Goal: Task Accomplishment & Management: Manage account settings

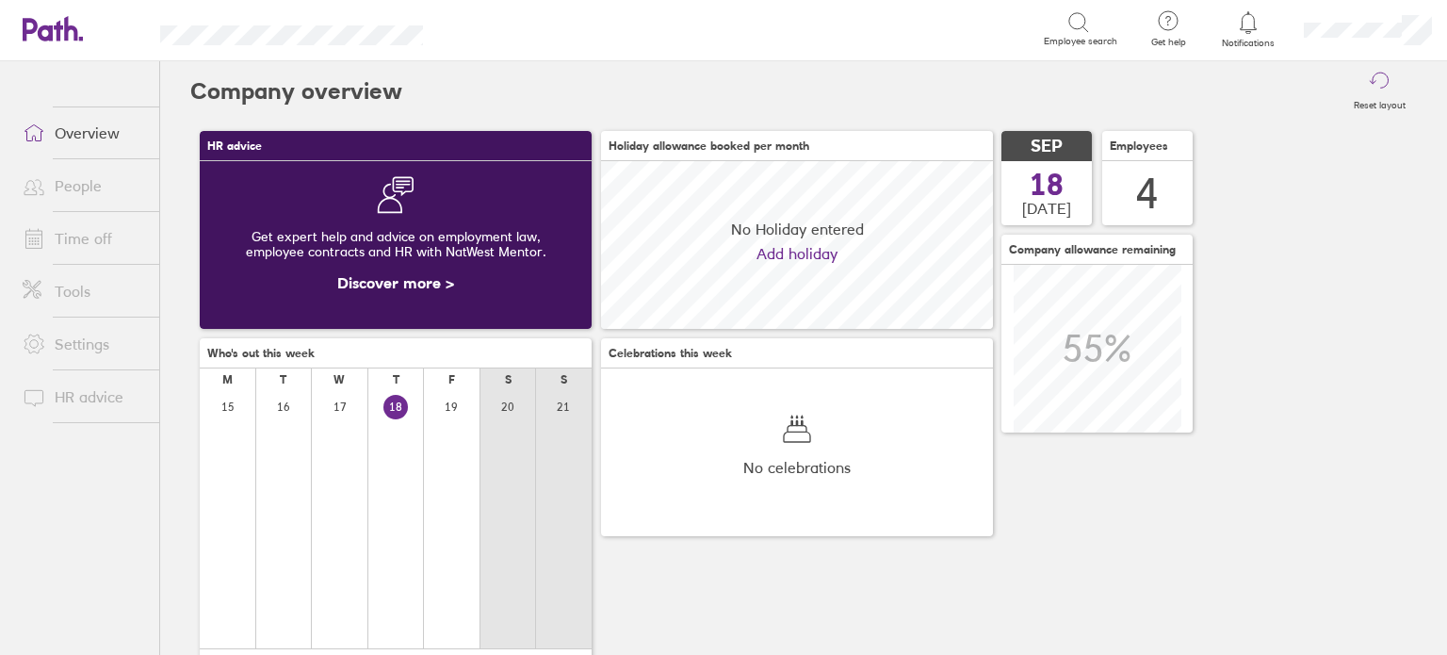
scroll to position [167, 392]
click at [1246, 29] on icon at bounding box center [1248, 22] width 23 height 23
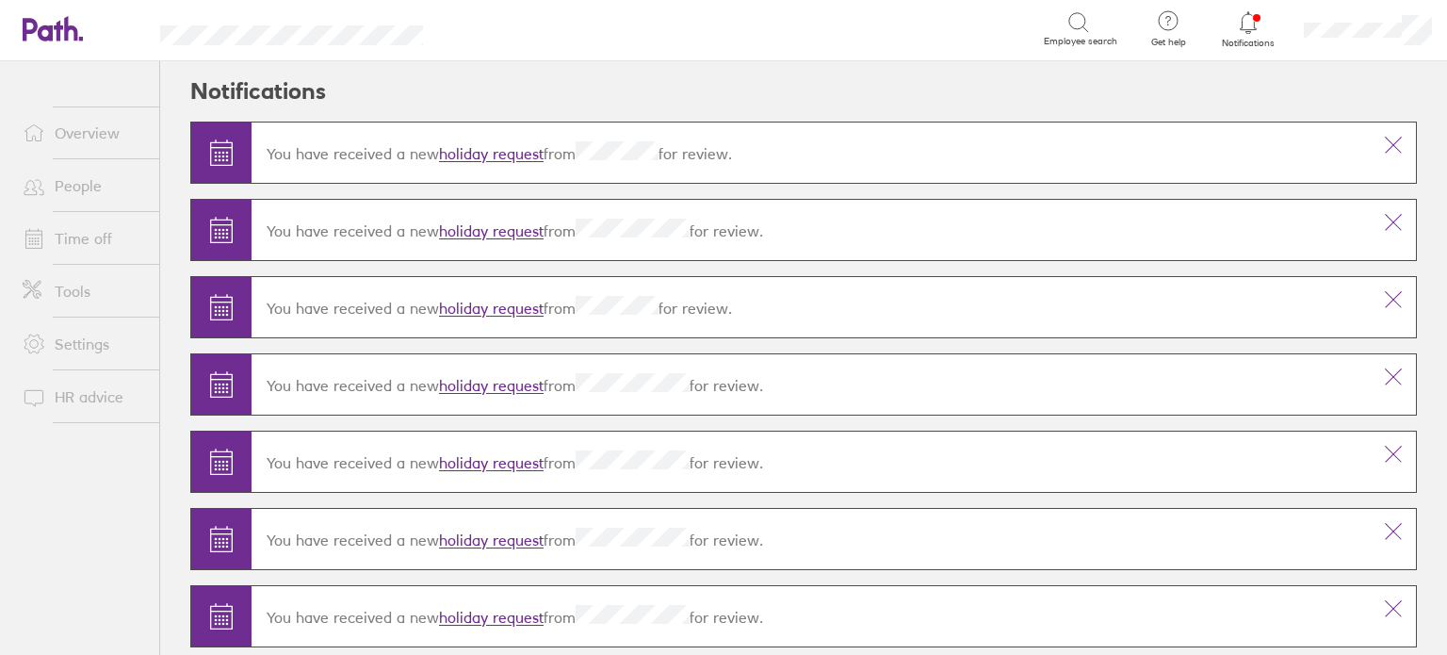
click at [531, 150] on link "holiday request" at bounding box center [491, 154] width 105 height 19
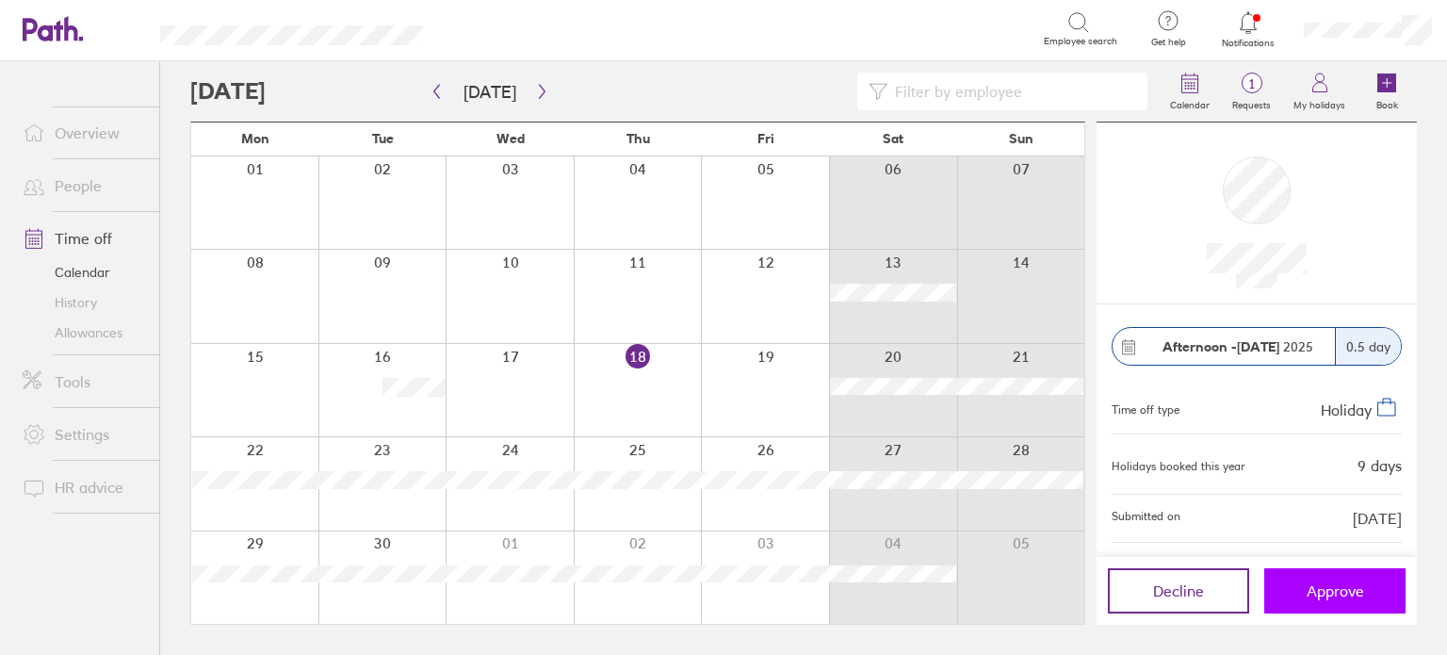
click at [1352, 587] on span "Approve" at bounding box center [1334, 590] width 57 height 17
click at [89, 195] on link "People" at bounding box center [84, 186] width 152 height 38
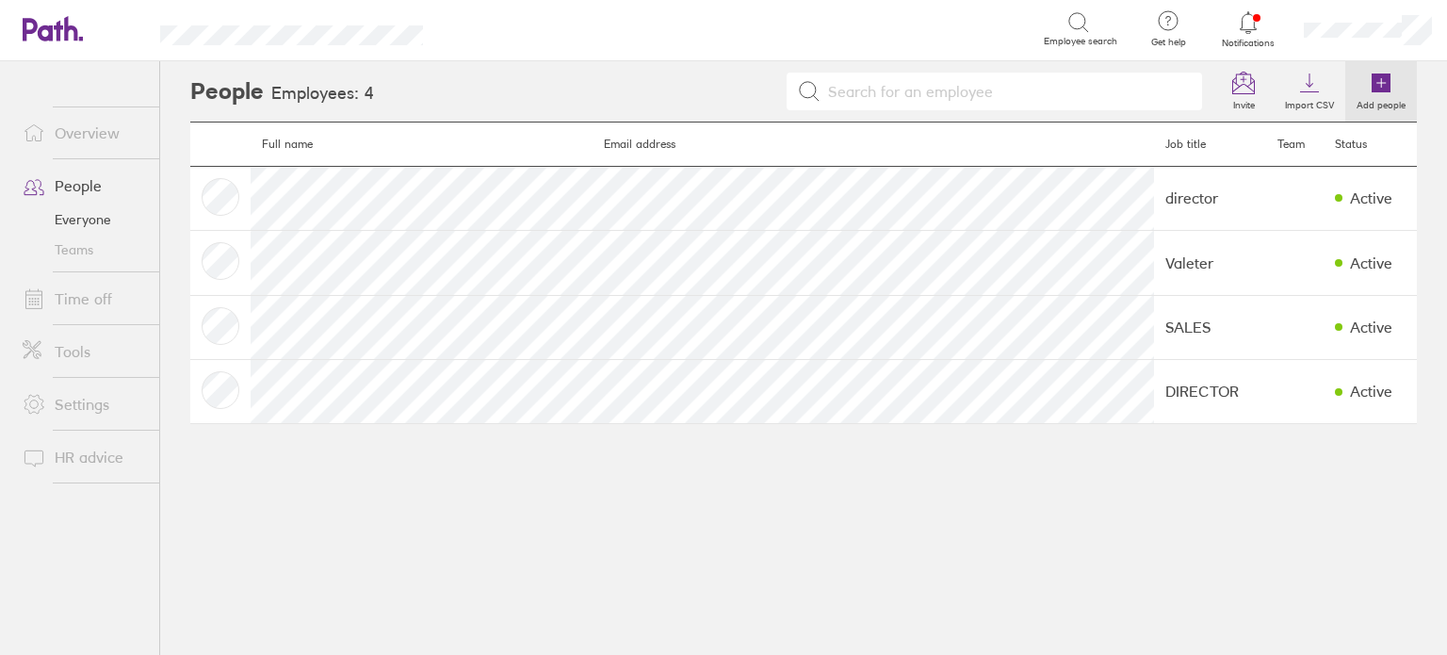
click at [1387, 84] on icon at bounding box center [1380, 82] width 19 height 19
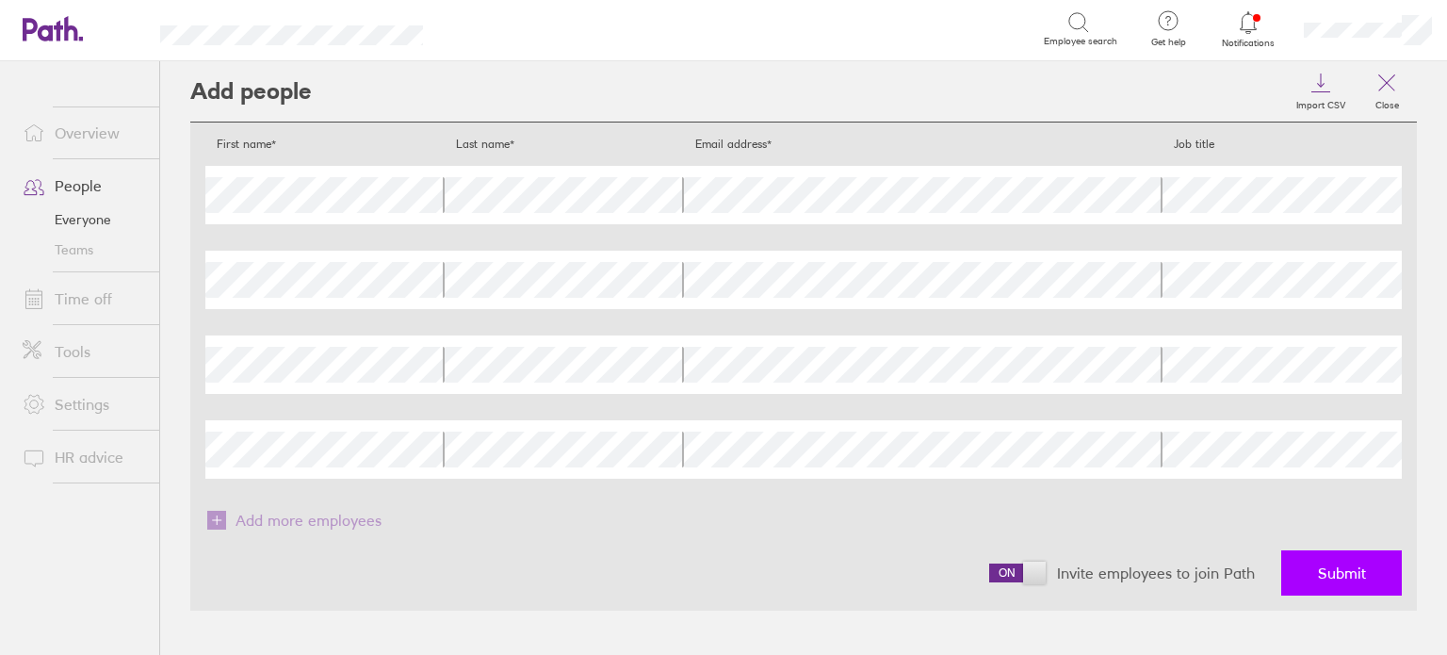
click at [1347, 561] on button "Submit" at bounding box center [1341, 572] width 121 height 45
click at [1348, 576] on span "Submit" at bounding box center [1342, 572] width 48 height 17
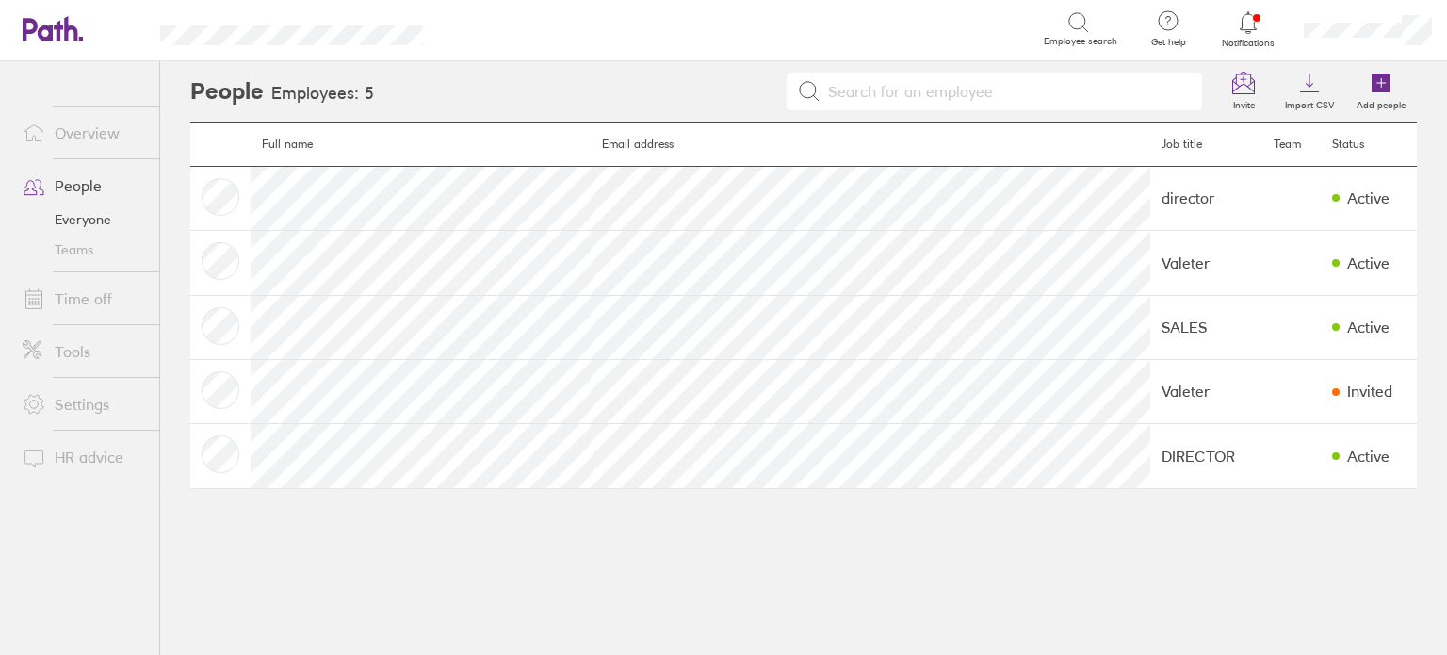
click at [73, 306] on link "Time off" at bounding box center [84, 299] width 152 height 38
click at [83, 292] on link "Time off" at bounding box center [84, 299] width 152 height 38
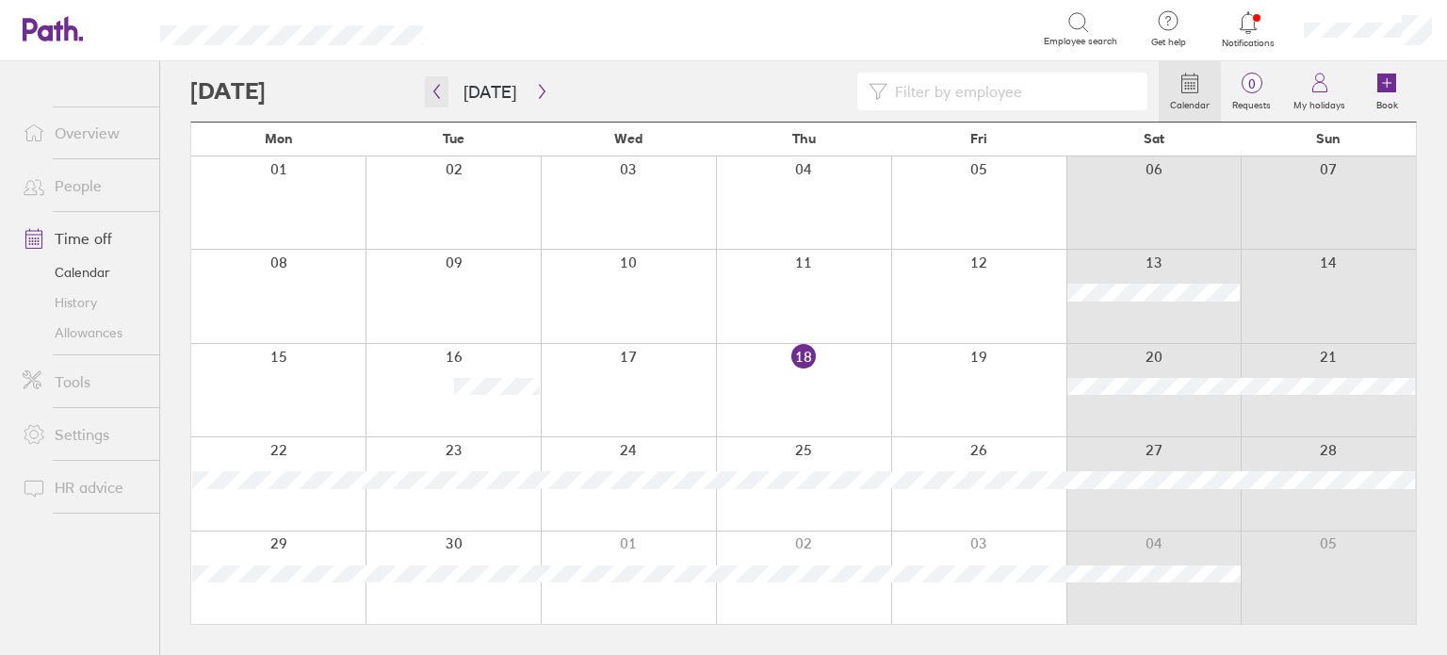
click at [438, 95] on icon "button" at bounding box center [436, 91] width 14 height 15
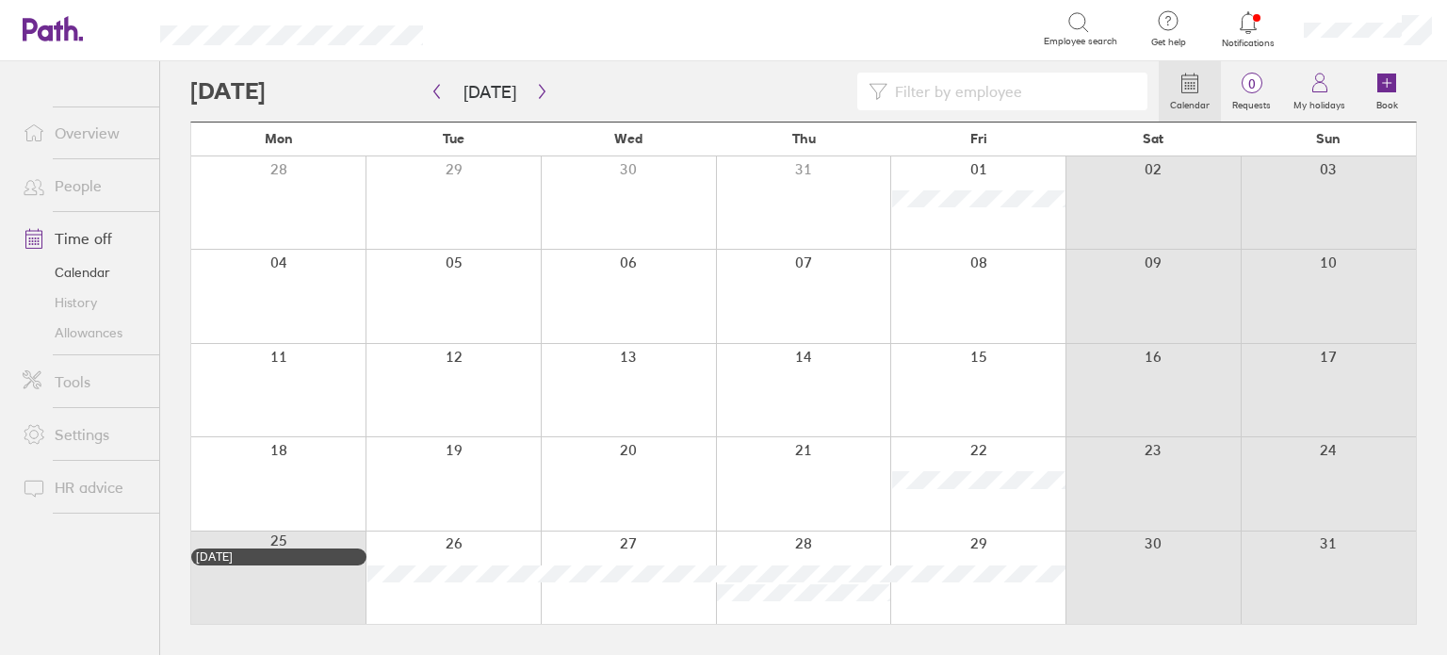
click at [979, 497] on div at bounding box center [977, 483] width 175 height 92
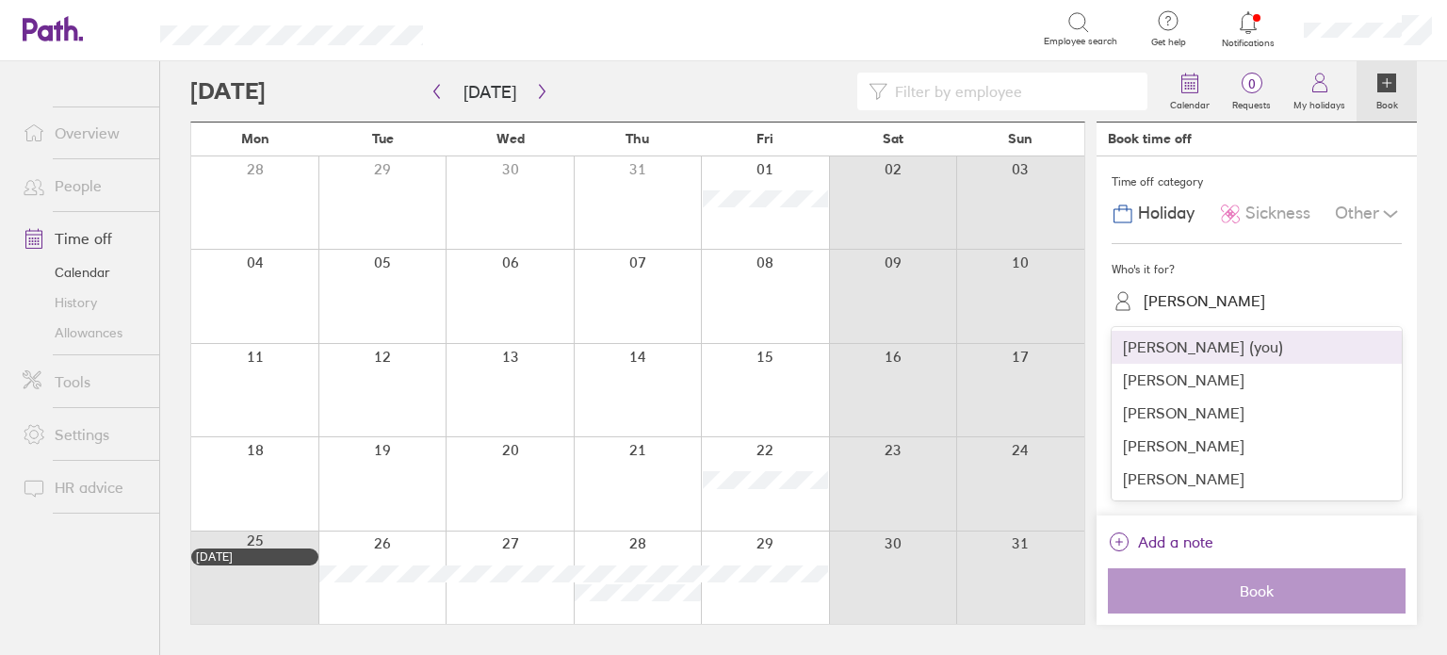
click at [1191, 299] on div "[PERSON_NAME]" at bounding box center [1204, 301] width 122 height 18
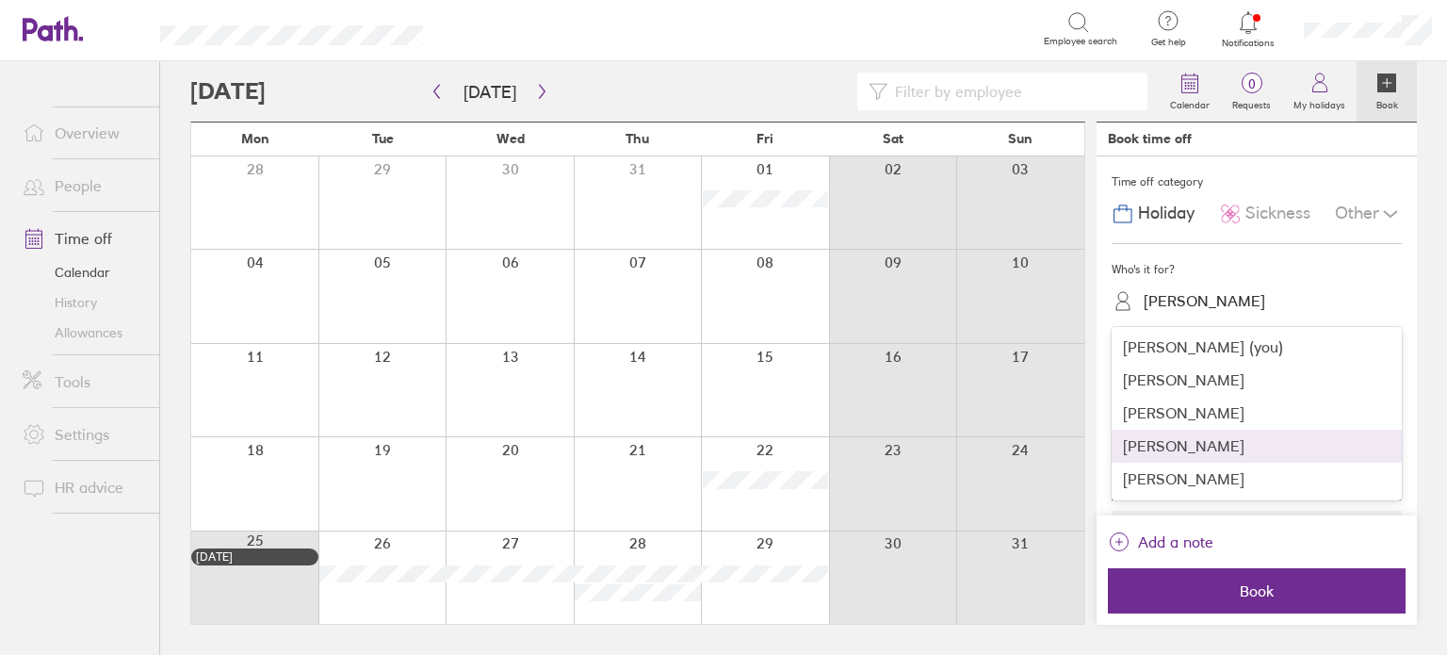
click at [1175, 435] on div "[PERSON_NAME]" at bounding box center [1256, 445] width 290 height 33
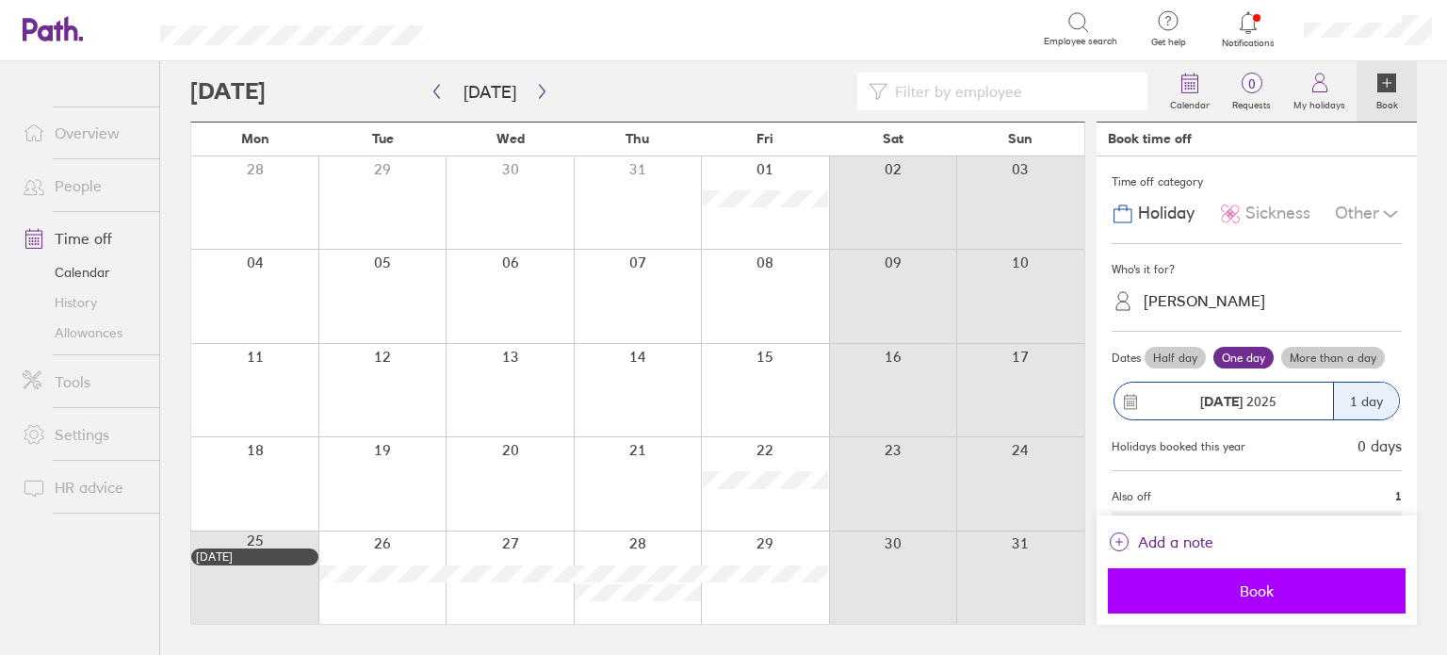
click at [1253, 575] on button "Book" at bounding box center [1257, 590] width 298 height 45
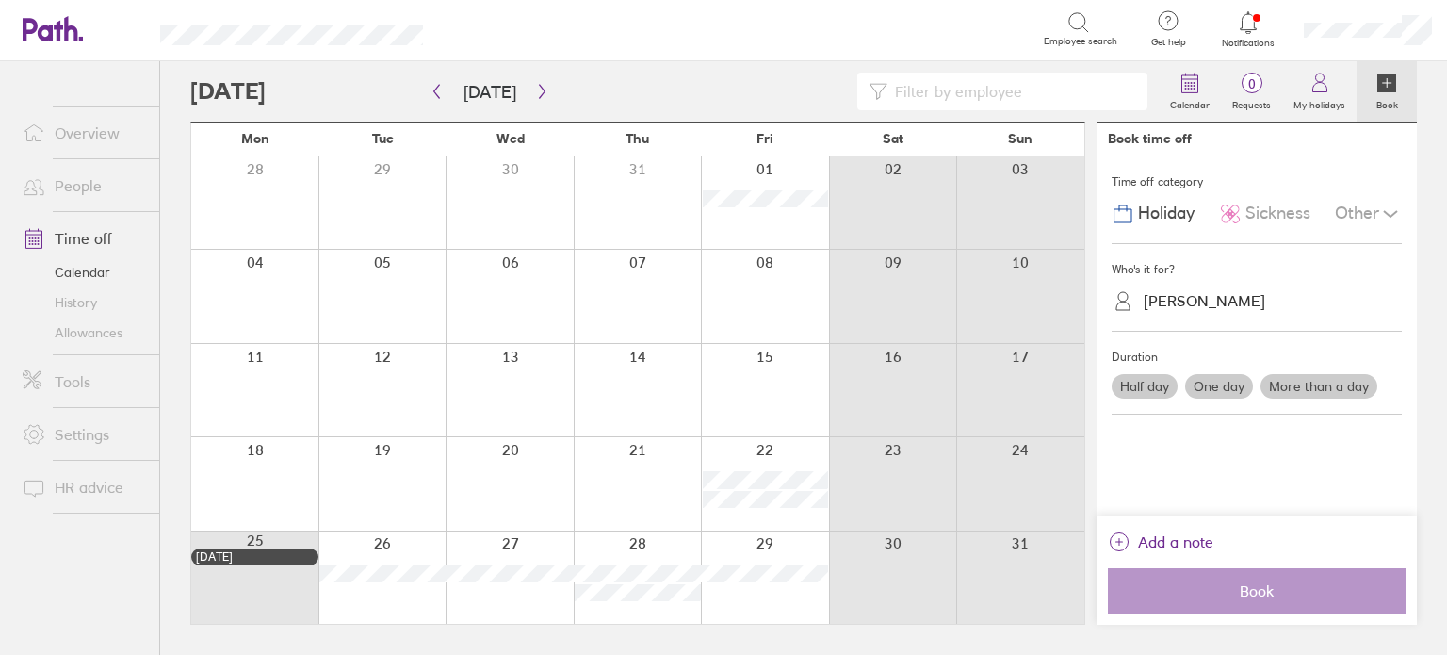
click at [95, 333] on link "Allowances" at bounding box center [84, 332] width 152 height 30
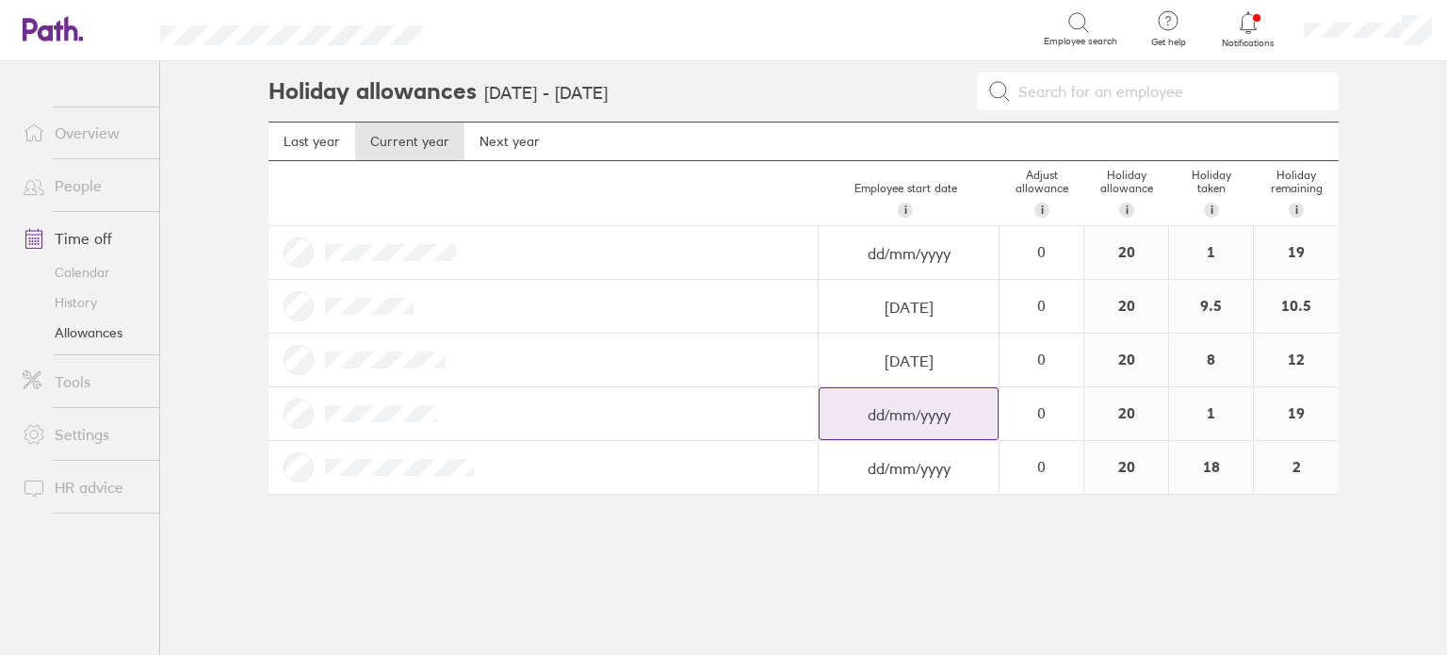
click at [888, 430] on input "dd/mm/yyyy" at bounding box center [908, 414] width 178 height 53
select select "August"
select select "2025"
select select "September"
select select "2025"
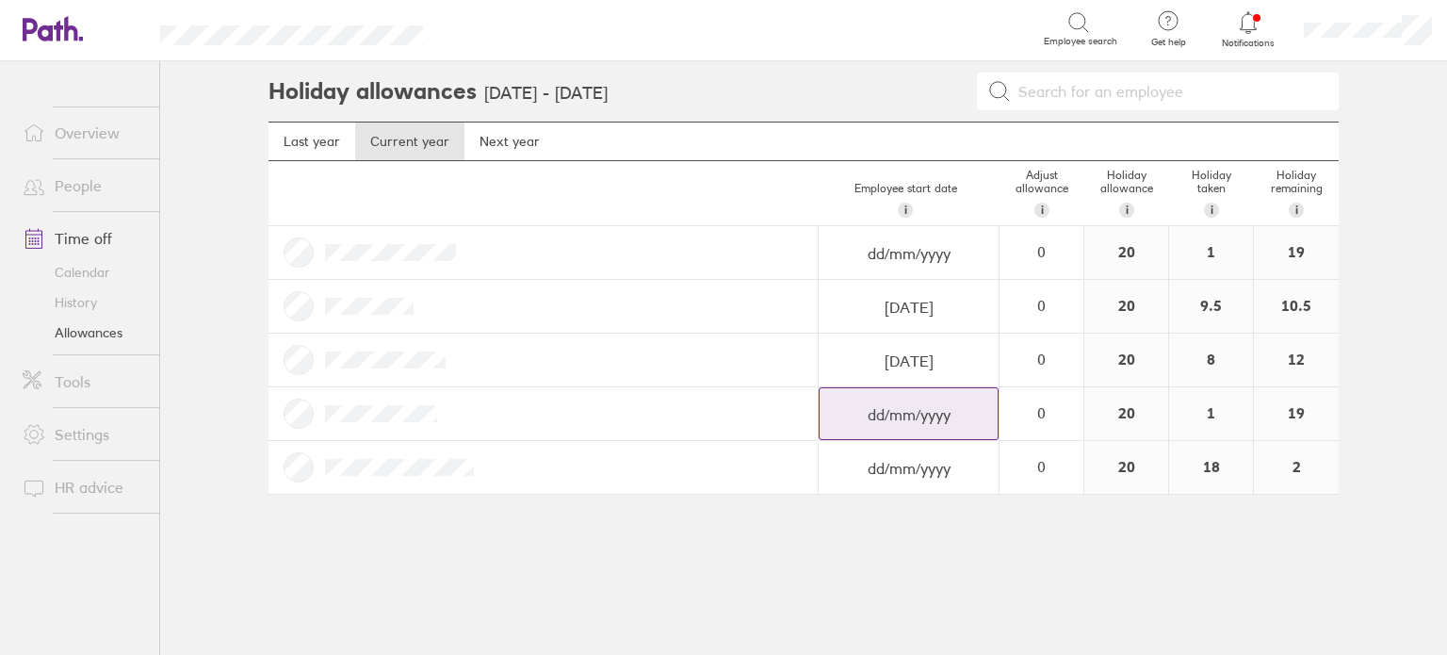
select select "October"
select select "2025"
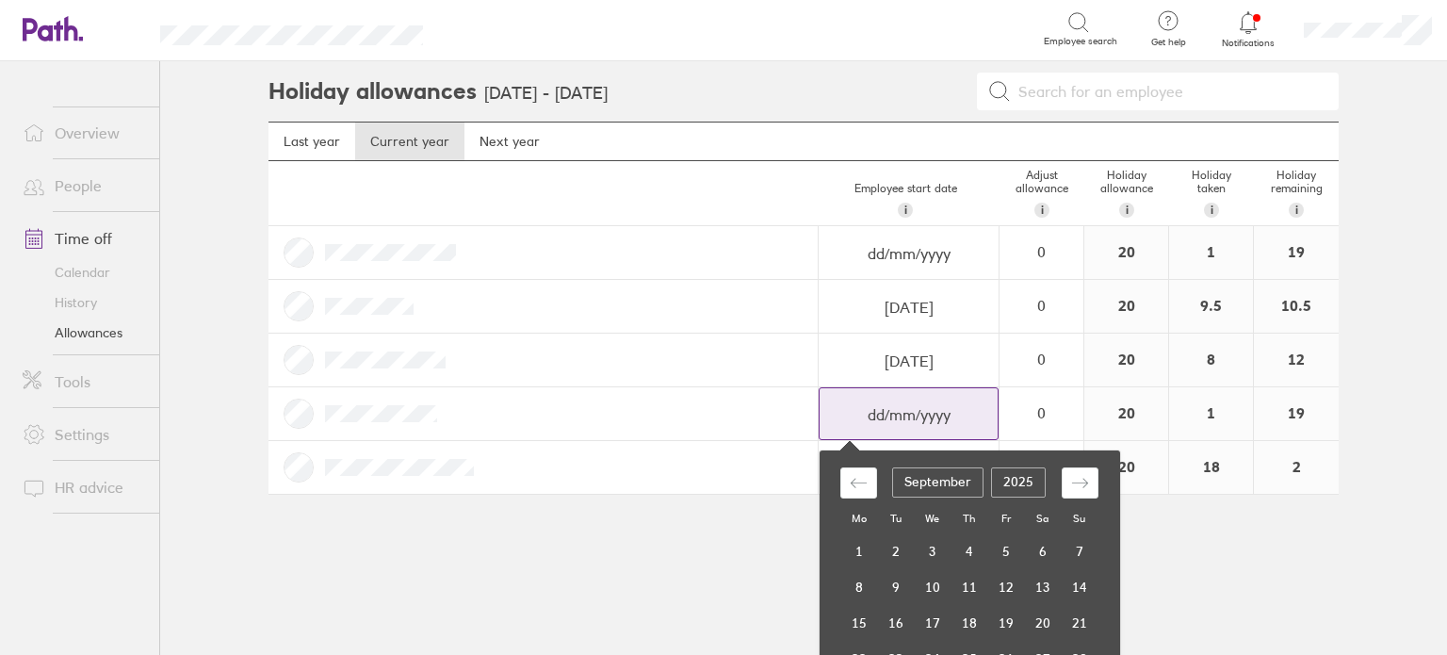
click at [941, 410] on input "dd/mm/yyyy" at bounding box center [908, 414] width 178 height 53
click at [946, 410] on input "dd/mm/yyyy" at bounding box center [908, 414] width 178 height 53
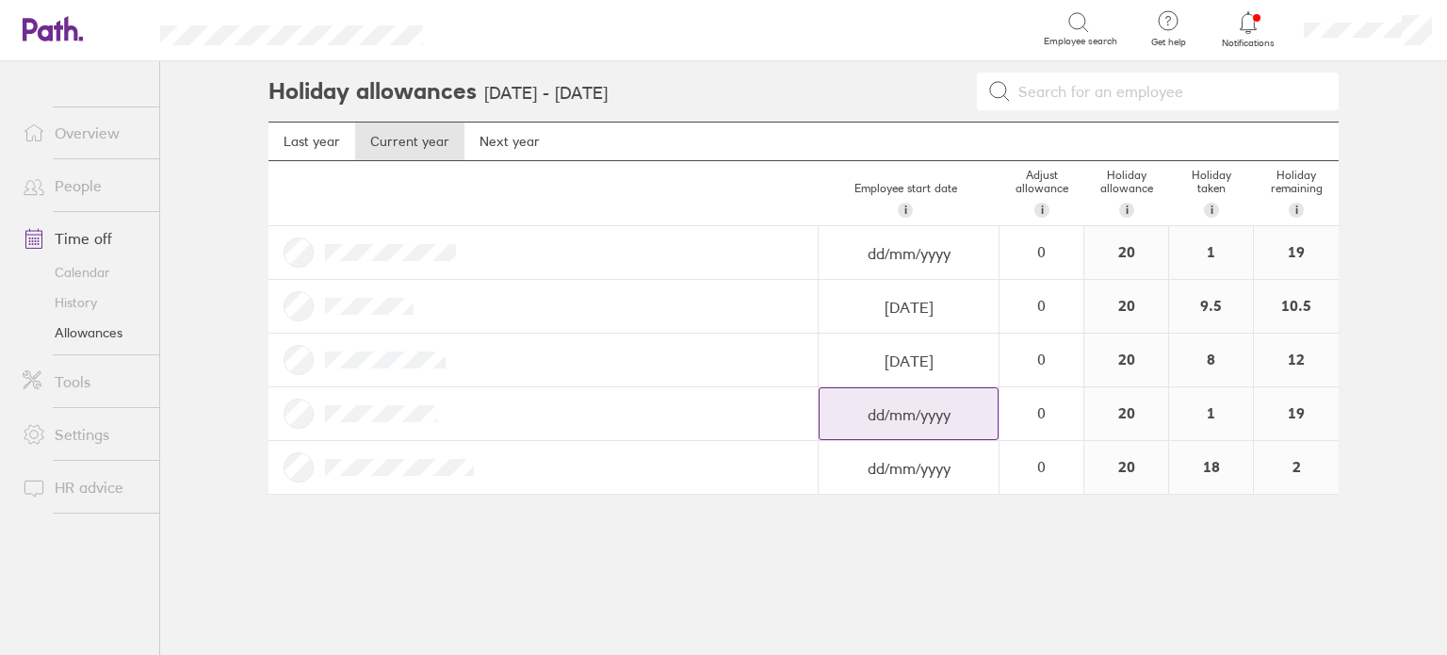
click at [877, 413] on input "dd/mm/yyyy" at bounding box center [908, 414] width 178 height 53
type input "[DATE]"
select select "August"
select select "2025"
select select "September"
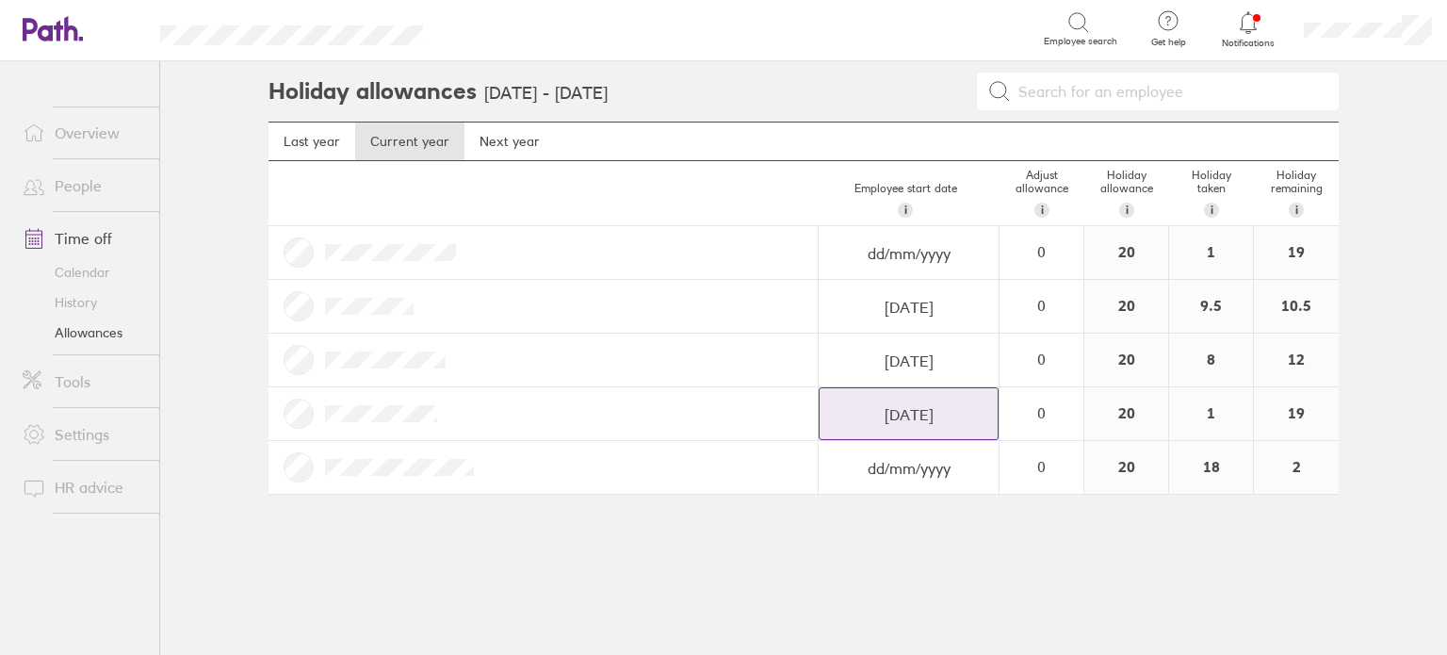
select select "2025"
select select "October"
select select "2025"
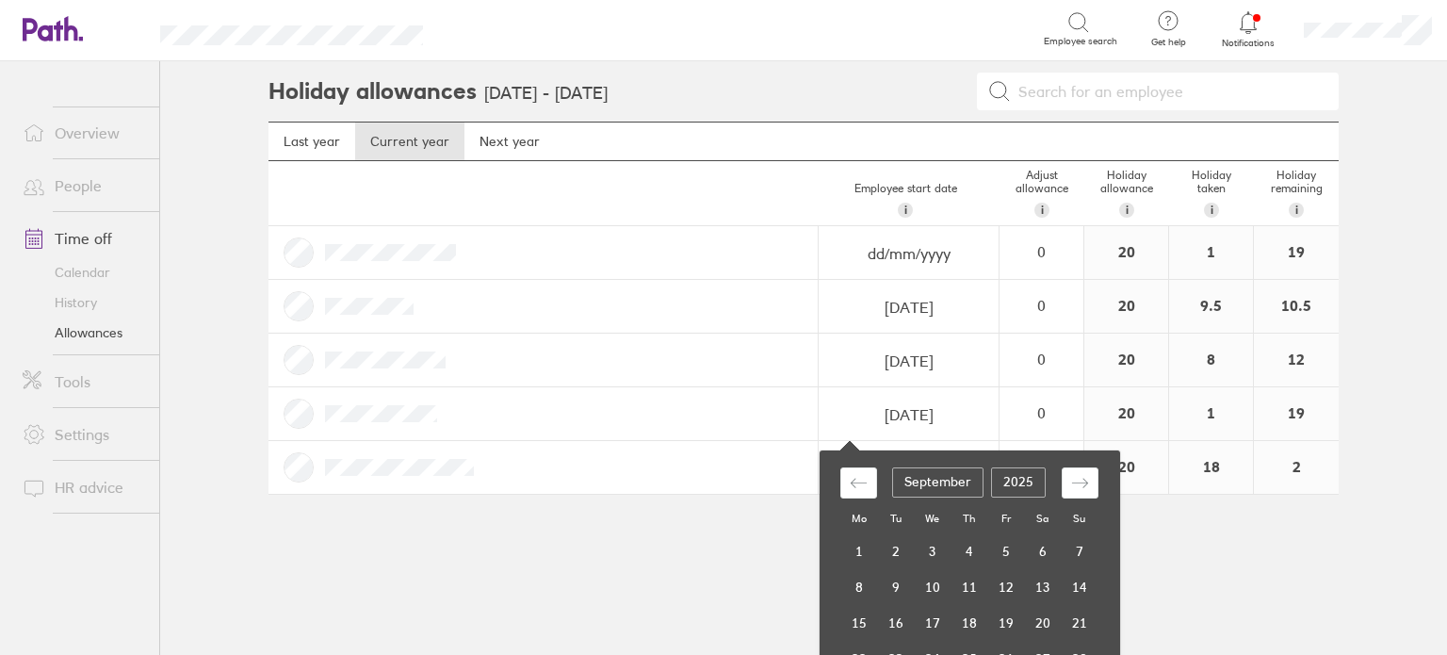
type input "[DATE]"
click at [1202, 526] on div "Holiday allowances [DATE] - [DATE] Last year Current year Next year Employee st…" at bounding box center [803, 357] width 1130 height 593
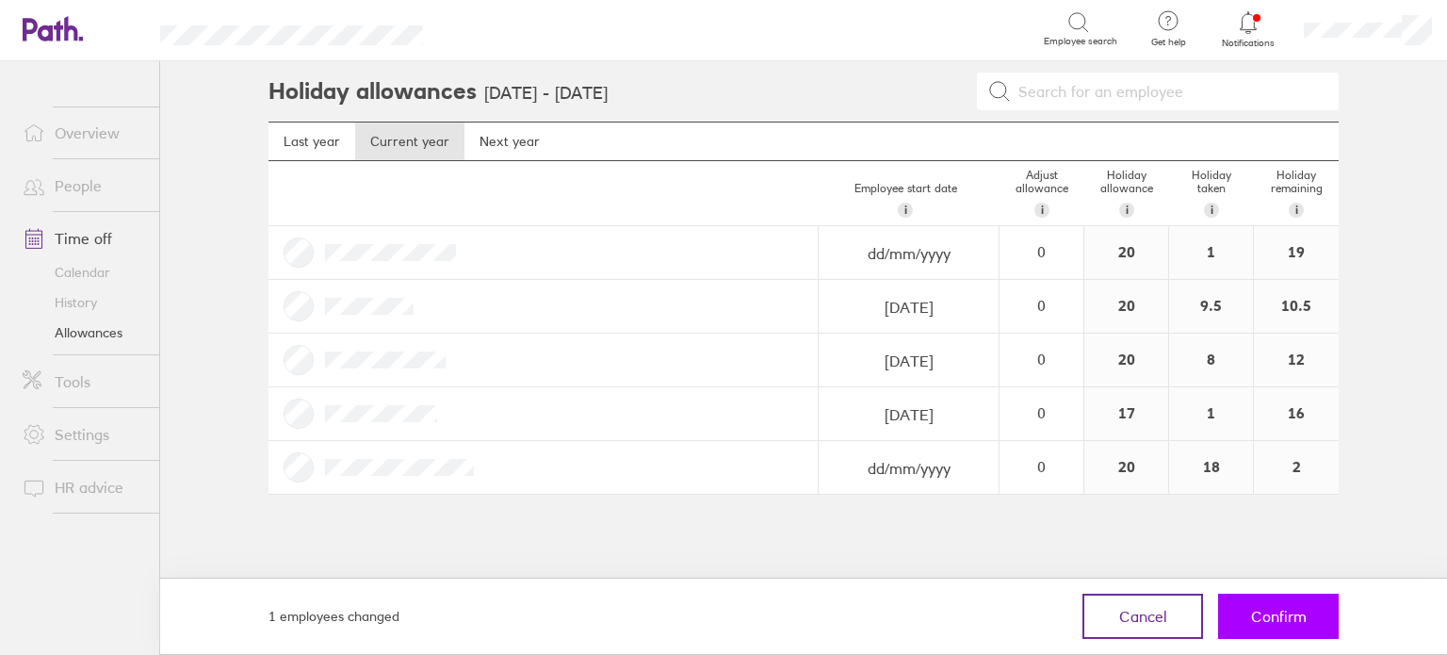
click at [1307, 616] on button "Confirm" at bounding box center [1278, 615] width 121 height 45
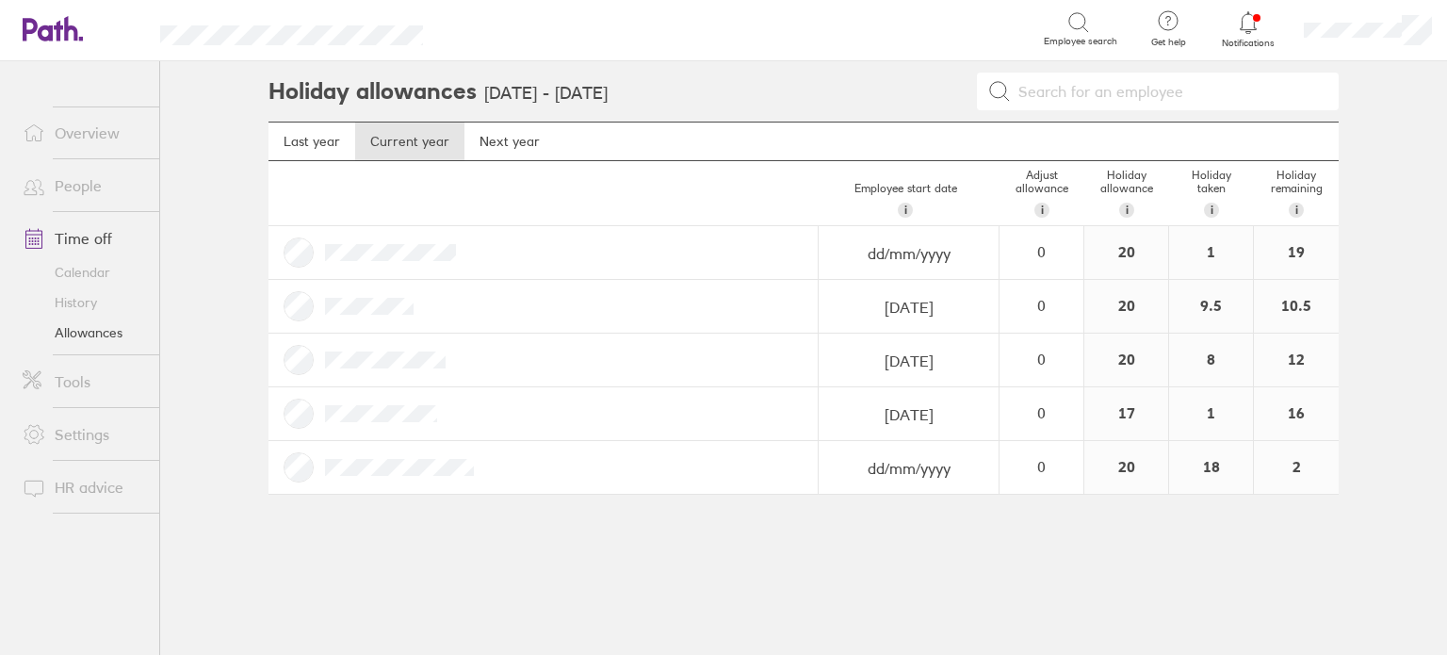
click at [1247, 24] on icon at bounding box center [1248, 22] width 23 height 23
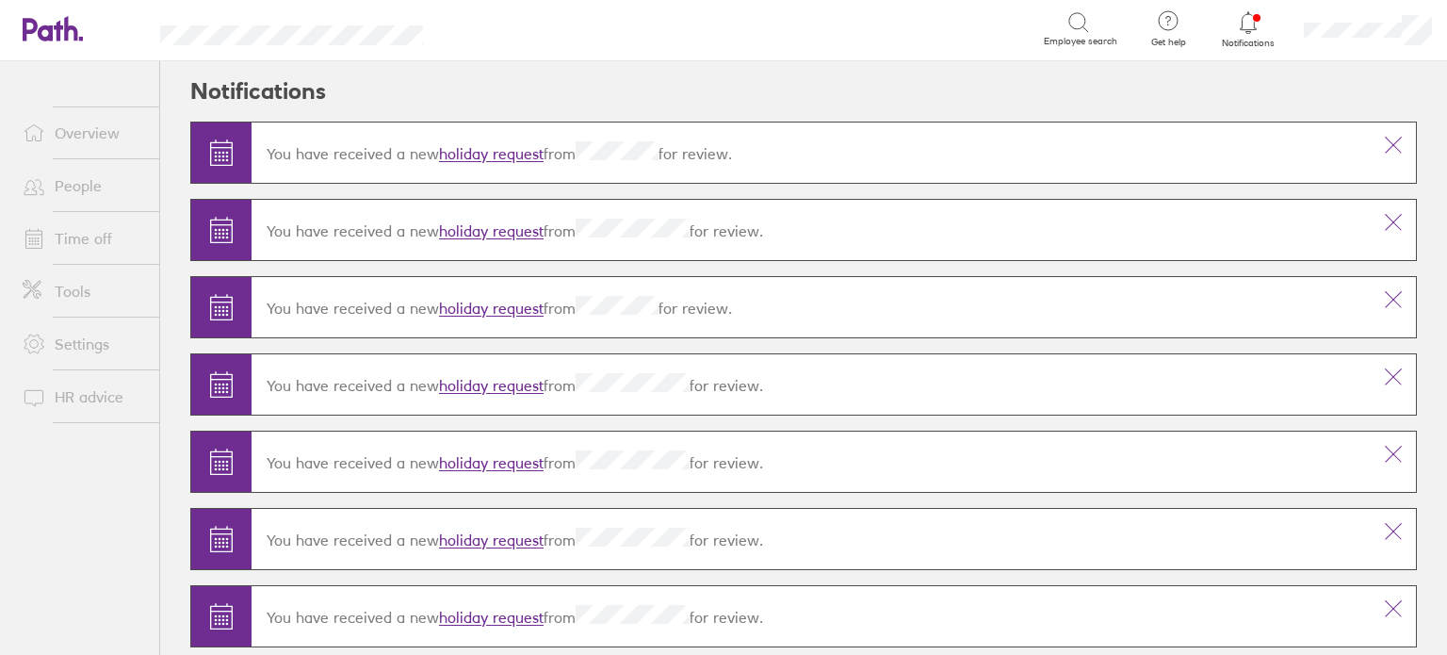
click at [520, 149] on link "holiday request" at bounding box center [491, 154] width 105 height 19
